Goal: Navigation & Orientation: Find specific page/section

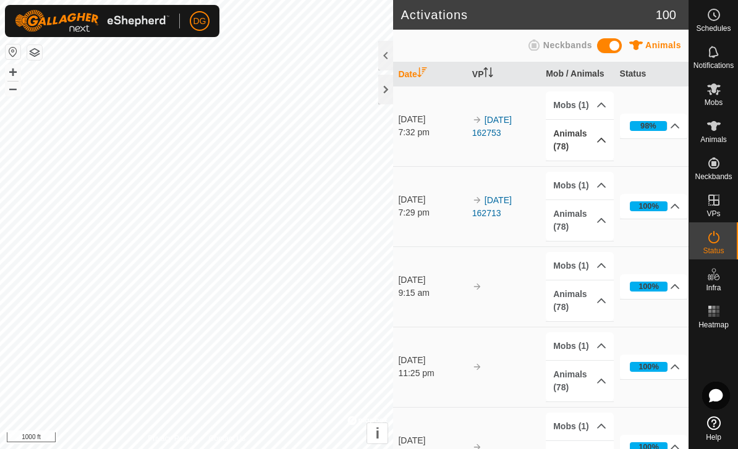
click at [587, 148] on p-accordion-header "Animals (78)" at bounding box center [580, 140] width 68 height 41
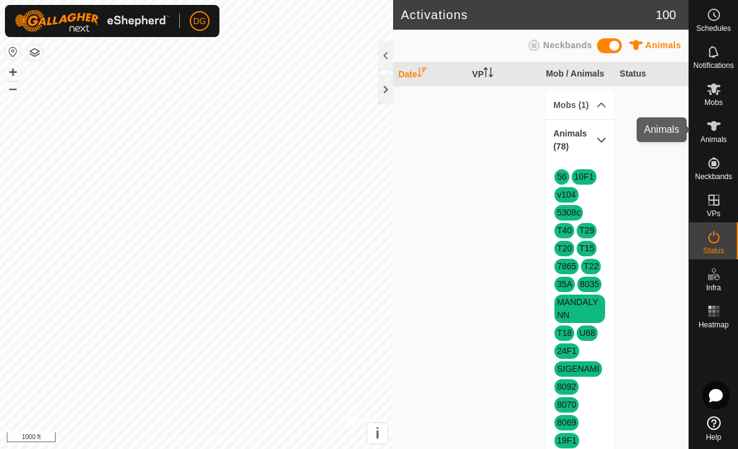
click at [715, 134] on es-animals-svg-icon at bounding box center [714, 126] width 22 height 20
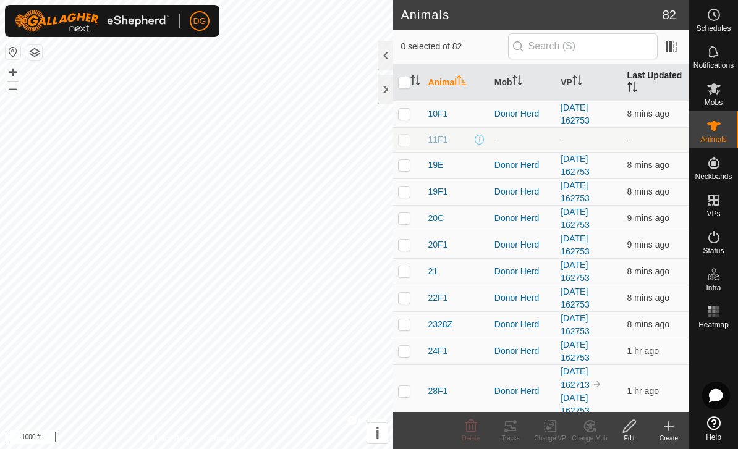
click at [654, 87] on th "Last Updated" at bounding box center [655, 82] width 66 height 37
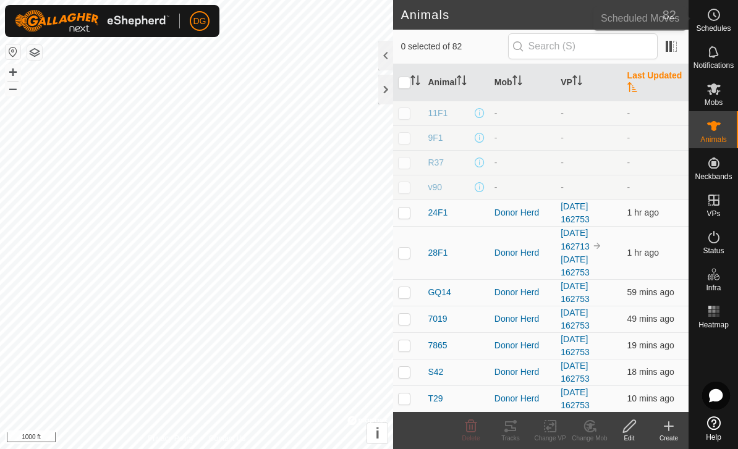
click at [706, 27] on span "Schedules" at bounding box center [713, 28] width 35 height 7
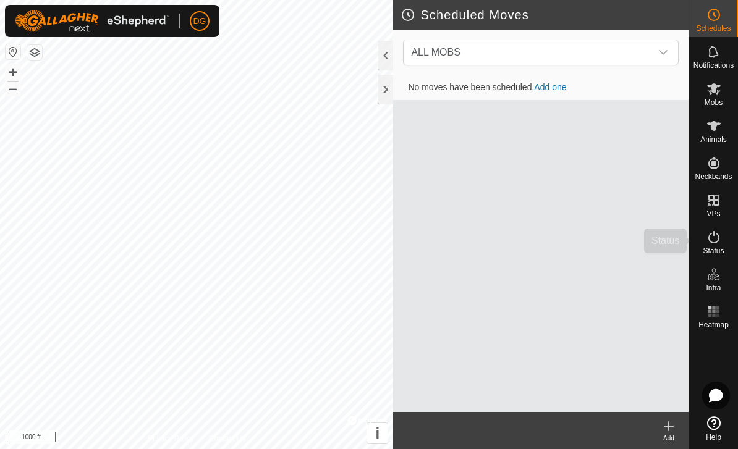
click at [719, 249] on span "Status" at bounding box center [713, 250] width 21 height 7
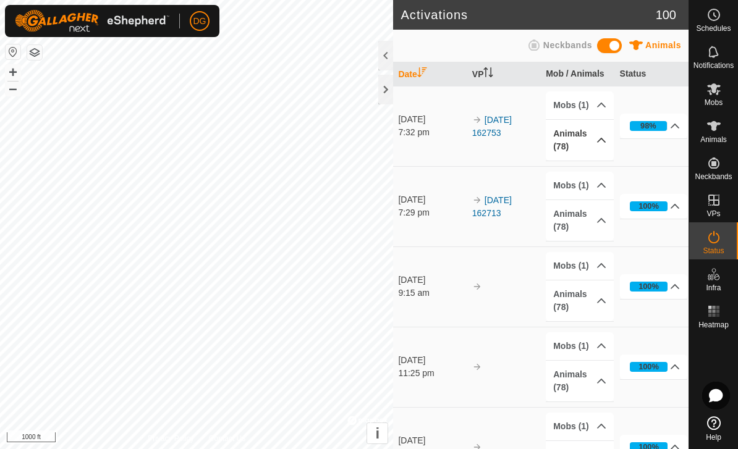
click at [574, 147] on p-accordion-header "Animals (78)" at bounding box center [580, 140] width 68 height 41
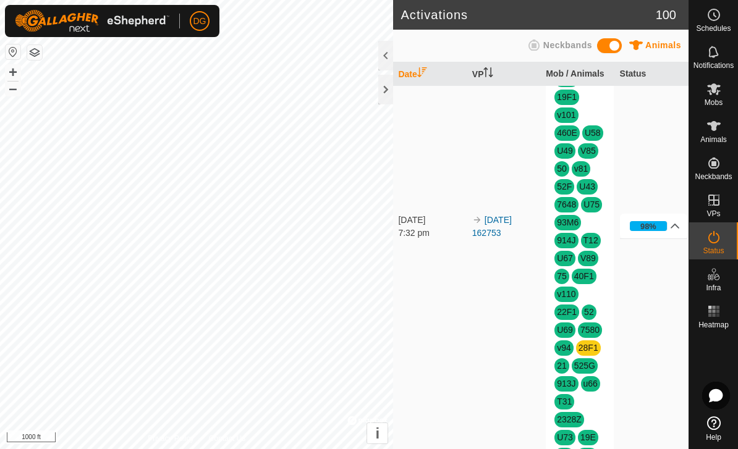
scroll to position [346, 0]
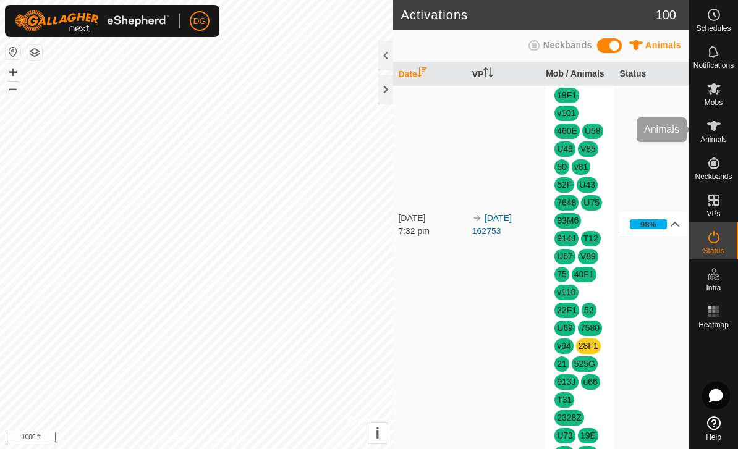
click at [713, 133] on icon at bounding box center [713, 126] width 15 height 15
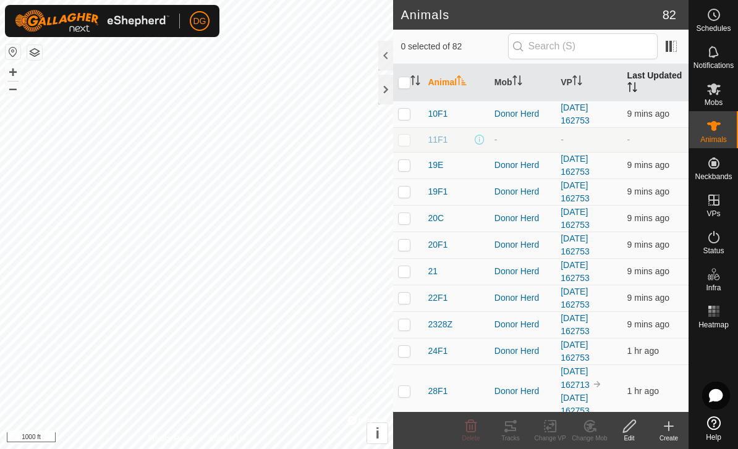
click at [653, 87] on th "Last Updated" at bounding box center [655, 82] width 66 height 37
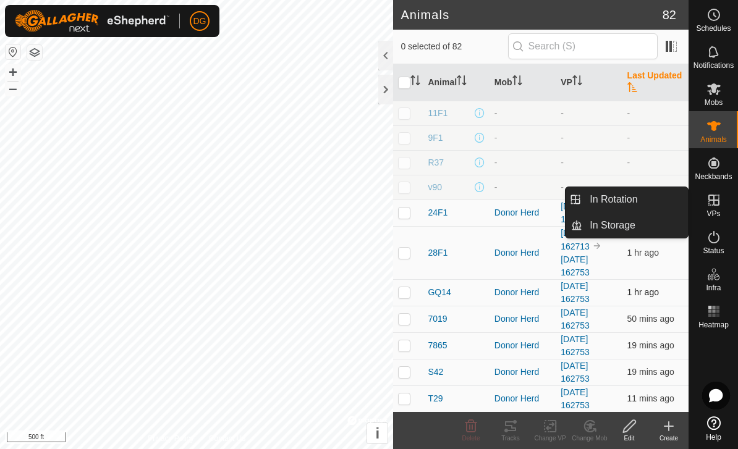
click at [516, 284] on td "Donor Herd" at bounding box center [523, 292] width 66 height 27
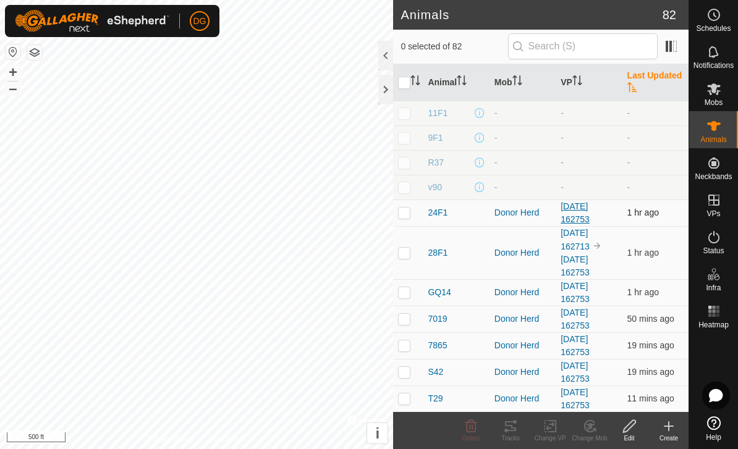
click at [582, 213] on link "[DATE] 162753" at bounding box center [575, 212] width 29 height 23
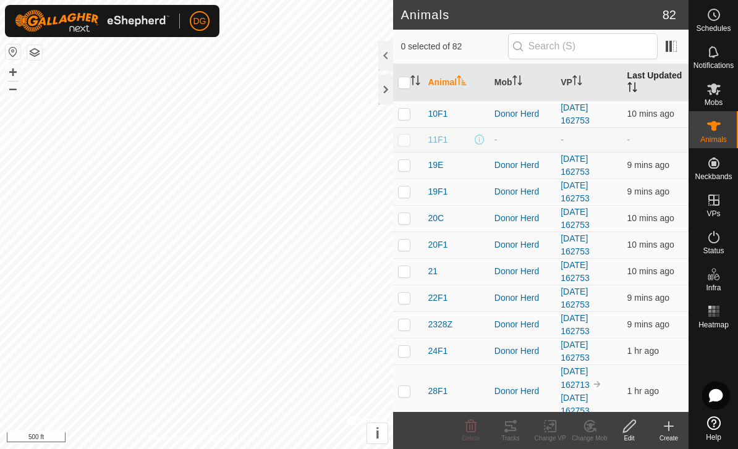
click at [656, 85] on th "Last Updated" at bounding box center [655, 82] width 66 height 37
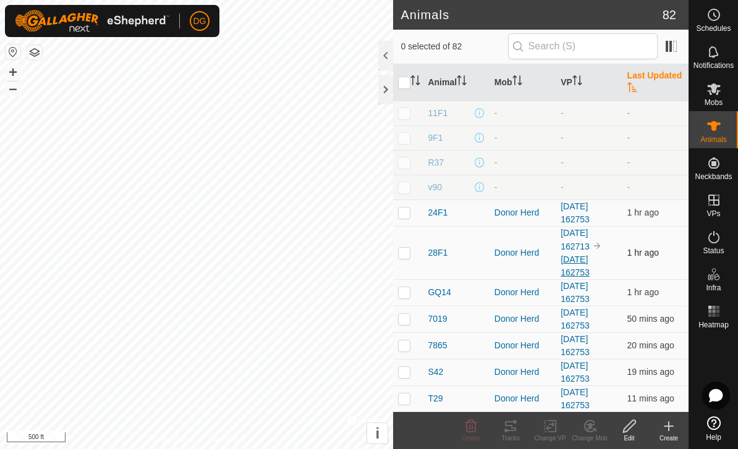
click at [579, 255] on link "[DATE] 162753" at bounding box center [575, 266] width 29 height 23
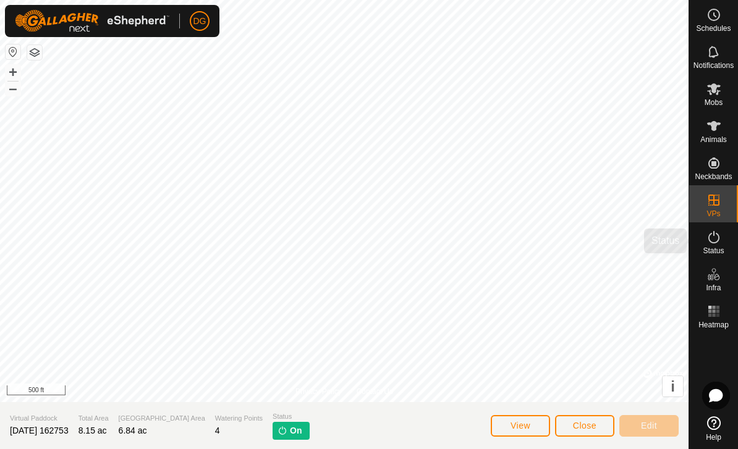
click at [713, 244] on icon at bounding box center [713, 237] width 15 height 15
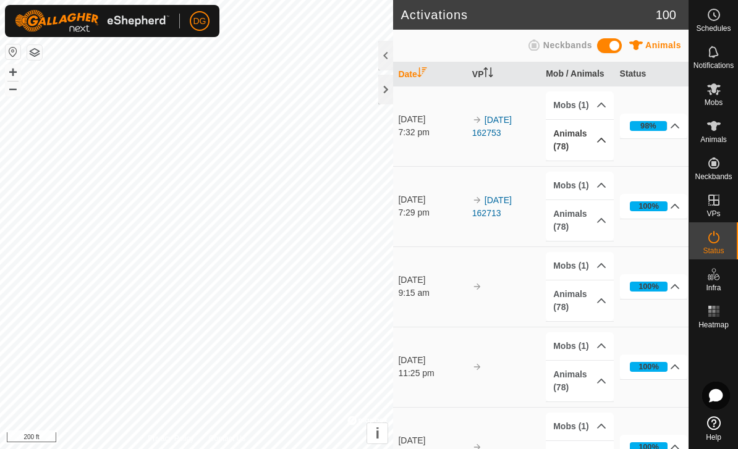
click at [583, 145] on p-accordion-header "Animals (78)" at bounding box center [580, 140] width 68 height 41
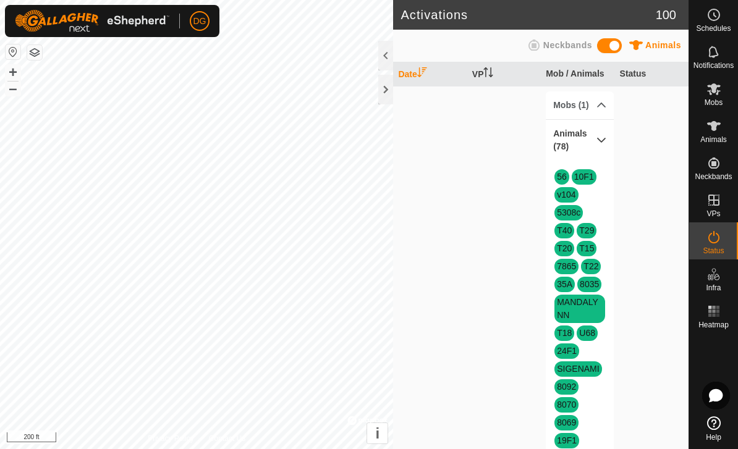
click at [593, 147] on p-accordion-header "Animals (78)" at bounding box center [580, 140] width 68 height 41
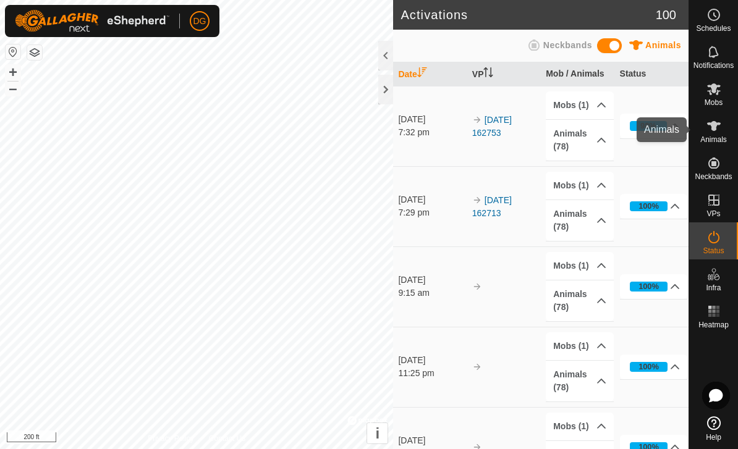
click at [707, 142] on span "Animals" at bounding box center [713, 139] width 27 height 7
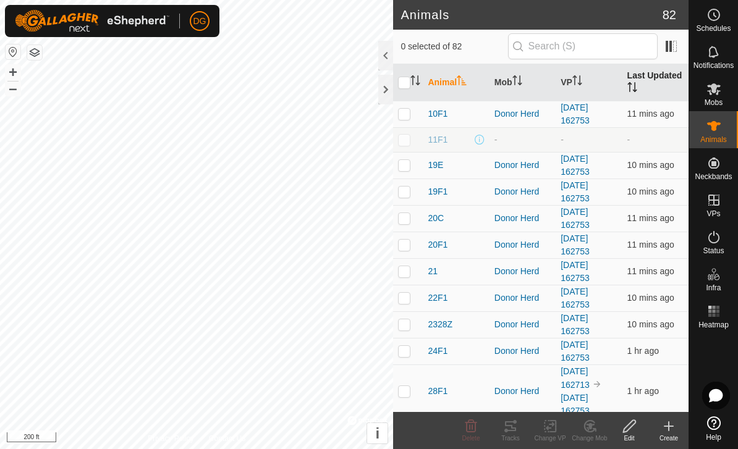
click at [658, 87] on th "Last Updated" at bounding box center [655, 82] width 66 height 37
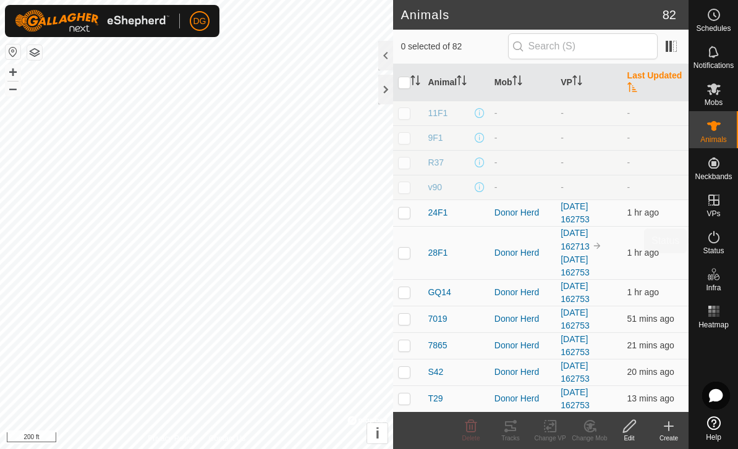
click at [713, 247] on span "Status" at bounding box center [713, 250] width 21 height 7
